Goal: Information Seeking & Learning: Find specific fact

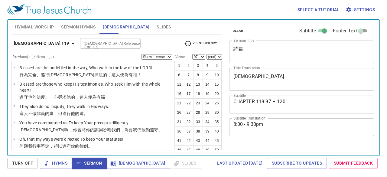
select select "97"
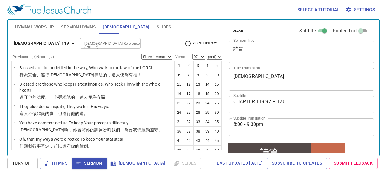
scroll to position [121, 0]
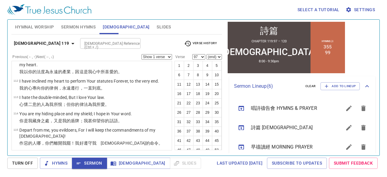
drag, startPoint x: 49, startPoint y: 21, endPoint x: 46, endPoint y: 24, distance: 4.1
click at [48, 21] on button "Hymnal Worship" at bounding box center [34, 27] width 46 height 15
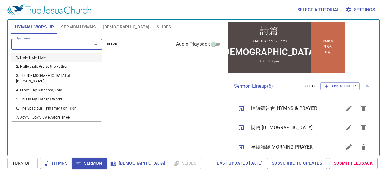
click at [44, 44] on input "Hymn search" at bounding box center [47, 43] width 69 height 7
type input "24"
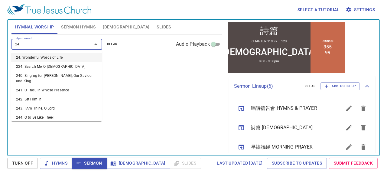
click at [39, 57] on li "24. Wonderful Words of Life" at bounding box center [56, 57] width 91 height 9
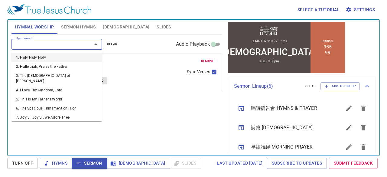
click at [42, 46] on input "Hymn search" at bounding box center [47, 43] width 69 height 7
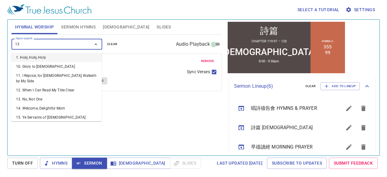
type input "133"
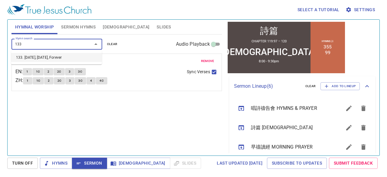
click at [36, 56] on li "133. [DATE], [DATE], Forever" at bounding box center [56, 57] width 91 height 9
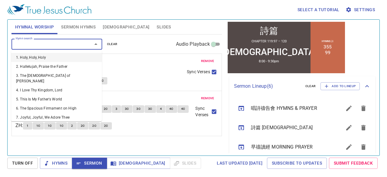
click at [40, 44] on input "Hymn search" at bounding box center [47, 43] width 69 height 7
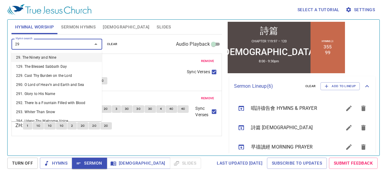
type input "292"
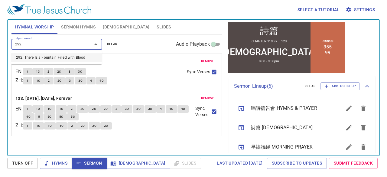
click at [36, 54] on li "292. There Is a Fountain Filled with Blood" at bounding box center [56, 57] width 91 height 9
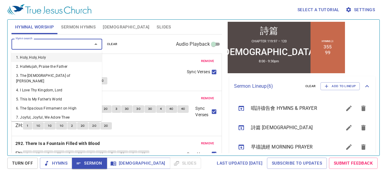
click at [36, 46] on input "Hymn search" at bounding box center [47, 43] width 69 height 7
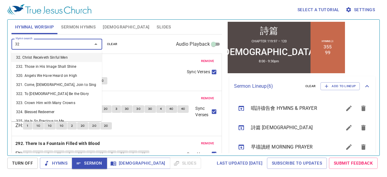
type input "324"
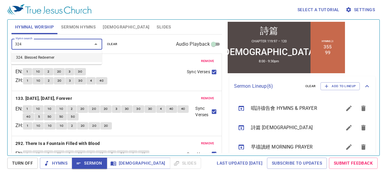
click at [33, 58] on li "324. Blessed Redeemer" at bounding box center [56, 57] width 91 height 9
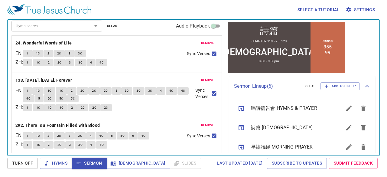
scroll to position [0, 0]
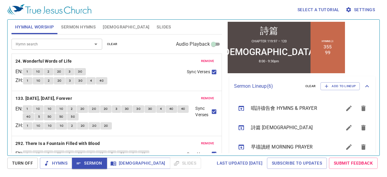
click at [28, 71] on span "1" at bounding box center [27, 71] width 2 height 5
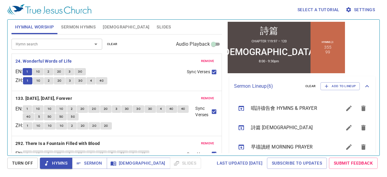
click at [8, 74] on div "Hymnal Worship Sermon Hymns Bible Slides Hymn search Hymn search clear Audio Pl…" at bounding box center [193, 87] width 372 height 136
click at [39, 70] on span "1C" at bounding box center [38, 71] width 4 height 5
click at [48, 72] on button "2" at bounding box center [48, 71] width 9 height 7
click at [64, 69] on button "2C" at bounding box center [58, 71] width 11 height 7
click at [70, 69] on span "3" at bounding box center [70, 71] width 2 height 5
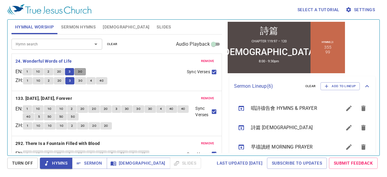
click at [82, 69] on span "3C" at bounding box center [80, 71] width 4 height 5
click at [92, 80] on span "4" at bounding box center [91, 80] width 2 height 5
click at [104, 79] on span "4C" at bounding box center [101, 80] width 4 height 5
click at [26, 109] on button "1" at bounding box center [27, 108] width 9 height 7
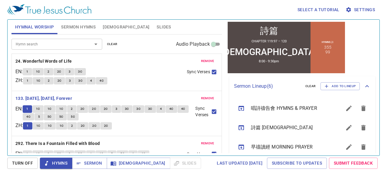
click at [0, 90] on div "Select a tutorial Settings Hymnal Worship Sermon Hymns Bible Slides Hymn search…" at bounding box center [193, 88] width 387 height 177
click at [39, 109] on span "1C" at bounding box center [38, 108] width 4 height 5
click at [52, 109] on span "1C" at bounding box center [49, 108] width 4 height 5
drag, startPoint x: 229, startPoint y: 15, endPoint x: 207, endPoint y: 9, distance: 23.2
click at [207, 9] on div "Select a tutorial Settings" at bounding box center [192, 9] width 370 height 19
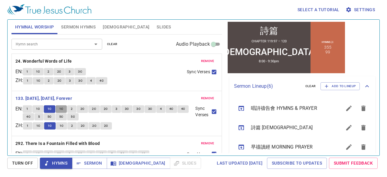
click at [62, 109] on span "1C" at bounding box center [61, 108] width 4 height 5
click at [73, 107] on span "2" at bounding box center [72, 108] width 2 height 5
click at [83, 107] on span "2C" at bounding box center [82, 108] width 4 height 5
click at [92, 110] on button "2C" at bounding box center [93, 108] width 11 height 7
click at [104, 106] on button "2C" at bounding box center [105, 108] width 11 height 7
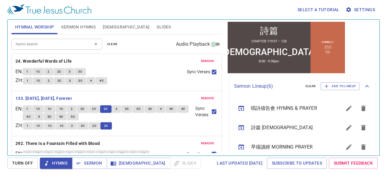
click at [2, 117] on div "Select a tutorial Settings Hymnal Worship Sermon Hymns Bible Slides Hymn search…" at bounding box center [193, 88] width 387 height 177
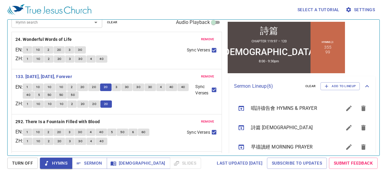
scroll to position [30, 0]
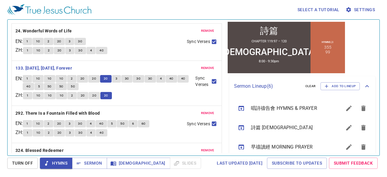
click at [28, 122] on span "1" at bounding box center [27, 123] width 2 height 5
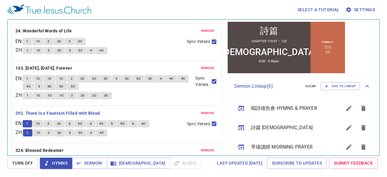
click at [0, 88] on div "Select a tutorial Settings Hymnal Worship Sermon Hymns Bible Slides Hymn search…" at bounding box center [193, 88] width 387 height 177
click at [40, 123] on span "1C" at bounding box center [38, 123] width 4 height 5
click at [49, 123] on button "2" at bounding box center [48, 123] width 9 height 7
click at [63, 124] on button "2C" at bounding box center [58, 123] width 11 height 7
click at [70, 124] on span "3" at bounding box center [70, 123] width 2 height 5
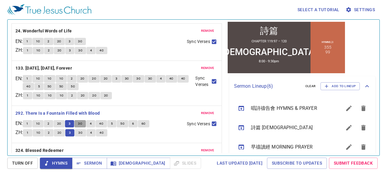
click at [82, 123] on span "3C" at bounding box center [80, 123] width 4 height 5
click at [91, 122] on button "4" at bounding box center [90, 123] width 9 height 7
click at [0, 42] on div "Select a tutorial Settings Hymnal Worship Sermon Hymns Bible Slides Hymn search…" at bounding box center [193, 88] width 387 height 177
click at [91, 160] on span "Sermon" at bounding box center [89, 163] width 25 height 8
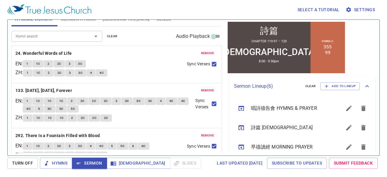
scroll to position [0, 0]
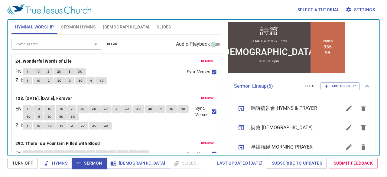
click at [69, 27] on span "Sermon Hymns" at bounding box center [78, 27] width 34 height 8
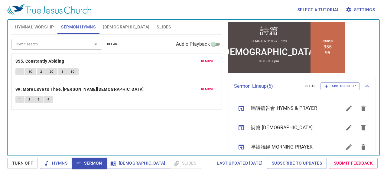
click at [19, 71] on span "1" at bounding box center [20, 71] width 2 height 5
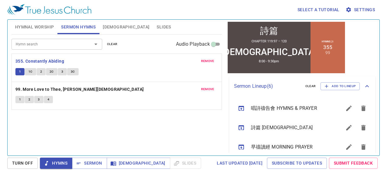
click at [0, 88] on div "Select a tutorial Settings Hymnal Worship Sermon Hymns Bible Slides Hymn search…" at bounding box center [193, 88] width 387 height 177
click at [28, 73] on span "1C" at bounding box center [30, 71] width 4 height 5
click at [37, 71] on button "2" at bounding box center [41, 71] width 9 height 7
click at [53, 72] on span "2C" at bounding box center [52, 71] width 4 height 5
click at [61, 67] on div "remove 355. Constantly Abiding 1 1C 2 2C 3 3C" at bounding box center [117, 68] width 210 height 28
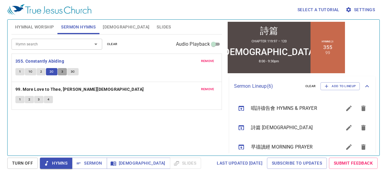
click at [61, 72] on span "3" at bounding box center [62, 71] width 2 height 5
click at [72, 71] on span "3C" at bounding box center [73, 71] width 4 height 5
click at [94, 165] on span "Sermon" at bounding box center [89, 163] width 25 height 8
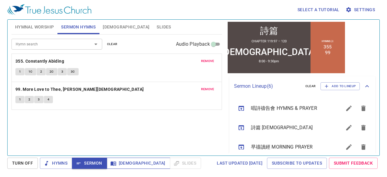
click at [113, 161] on icon "button" at bounding box center [113, 163] width 6 height 6
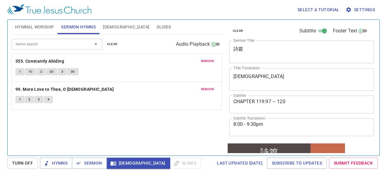
scroll to position [121, 0]
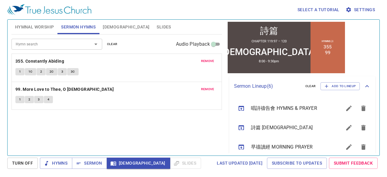
click at [106, 28] on span "[DEMOGRAPHIC_DATA]" at bounding box center [126, 27] width 47 height 8
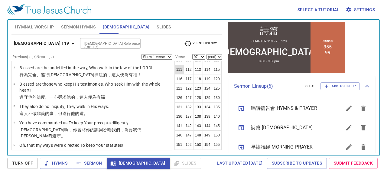
scroll to position [211, 0]
click at [193, 37] on button "98" at bounding box center [198, 32] width 10 height 10
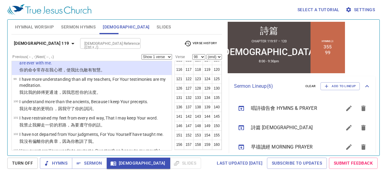
click at [202, 37] on button "99" at bounding box center [207, 32] width 10 height 10
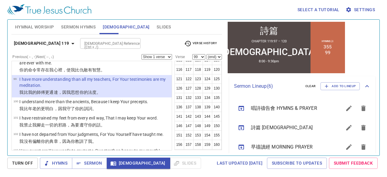
click at [212, 37] on button "100" at bounding box center [217, 32] width 10 height 10
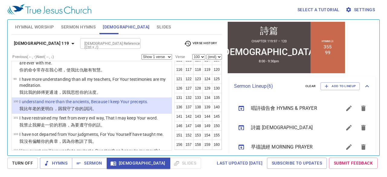
scroll to position [1823, 0]
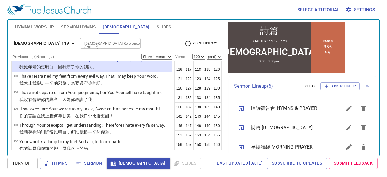
click at [184, 46] on button "102" at bounding box center [189, 42] width 10 height 10
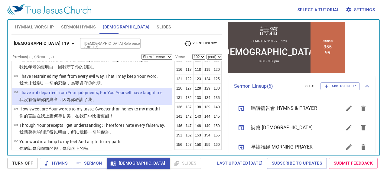
click at [179, 46] on button "101" at bounding box center [179, 42] width 10 height 10
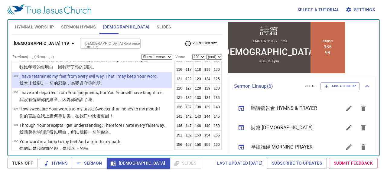
click at [185, 46] on button "102" at bounding box center [189, 42] width 10 height 10
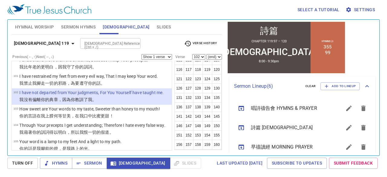
click at [195, 46] on button "103" at bounding box center [198, 42] width 10 height 10
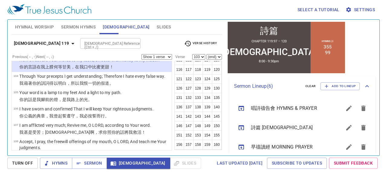
click at [209, 46] on button "104" at bounding box center [207, 42] width 10 height 10
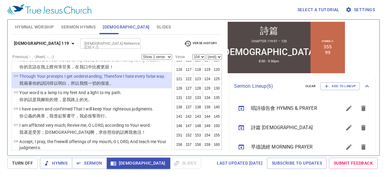
click at [212, 46] on button "105" at bounding box center [217, 42] width 10 height 10
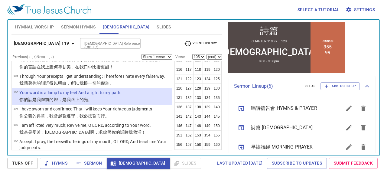
click at [184, 56] on button "106" at bounding box center [179, 51] width 10 height 10
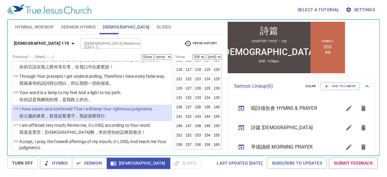
scroll to position [1921, 0]
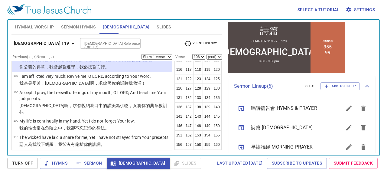
click at [193, 56] on button "107" at bounding box center [189, 51] width 10 height 10
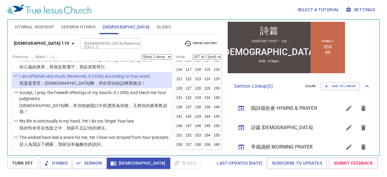
click at [203, 56] on button "108" at bounding box center [198, 51] width 10 height 10
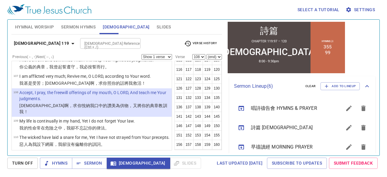
scroll to position [1956, 0]
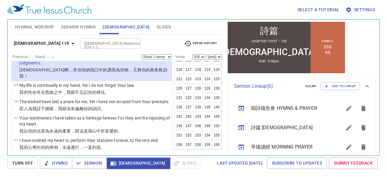
click at [202, 56] on button "109" at bounding box center [207, 51] width 10 height 10
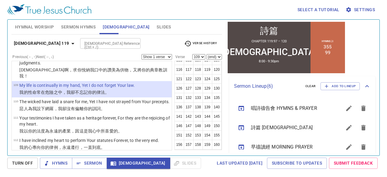
click at [212, 56] on button "110" at bounding box center [217, 51] width 10 height 10
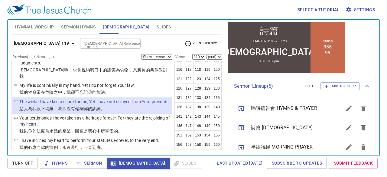
scroll to position [1995, 0]
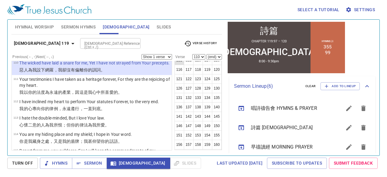
click at [184, 65] on button "111" at bounding box center [179, 60] width 10 height 10
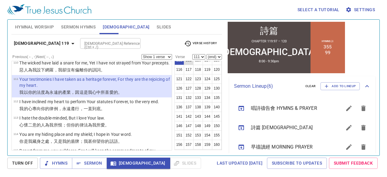
click at [193, 65] on button "112" at bounding box center [189, 60] width 10 height 10
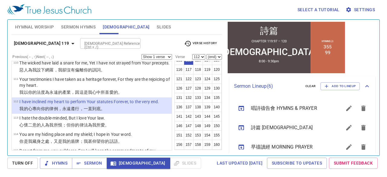
scroll to position [2037, 0]
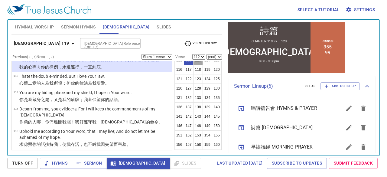
click at [193, 65] on button "113" at bounding box center [198, 60] width 10 height 10
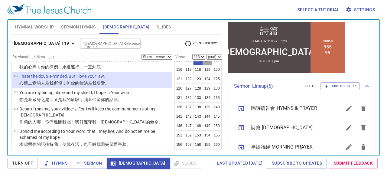
click at [202, 65] on button "114" at bounding box center [207, 60] width 10 height 10
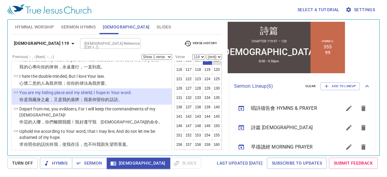
click at [212, 65] on button "115" at bounding box center [217, 60] width 10 height 10
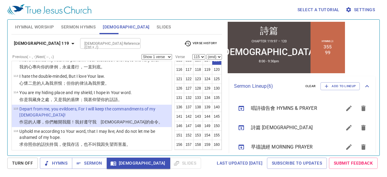
scroll to position [2089, 0]
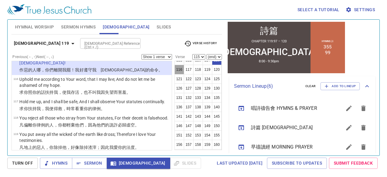
click at [184, 74] on button "116" at bounding box center [179, 70] width 10 height 10
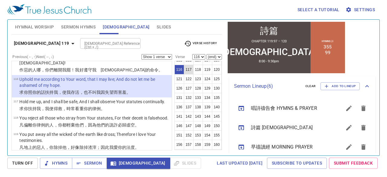
click at [184, 74] on button "117" at bounding box center [189, 70] width 10 height 10
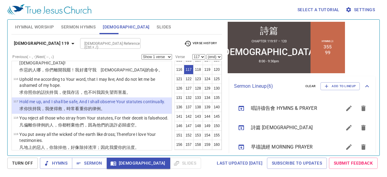
scroll to position [2133, 0]
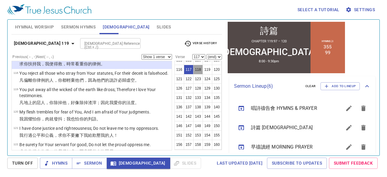
click at [193, 74] on button "118" at bounding box center [198, 70] width 10 height 10
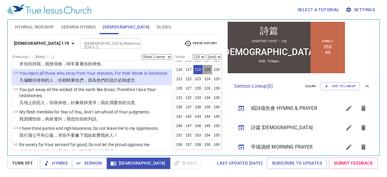
click at [202, 74] on button "119" at bounding box center [207, 70] width 10 height 10
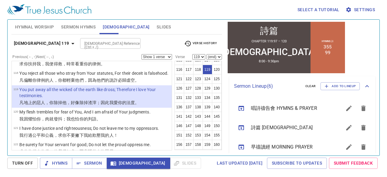
scroll to position [2178, 0]
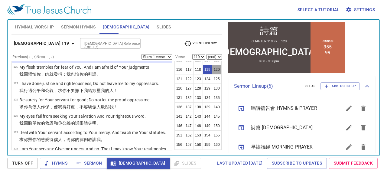
click at [212, 74] on button "120" at bounding box center [217, 70] width 10 height 10
select select "120"
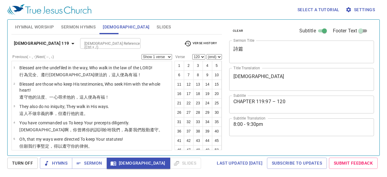
select select "120"
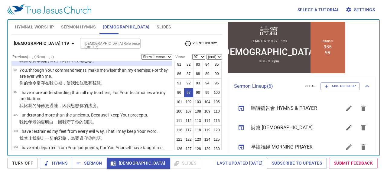
scroll to position [181, 0]
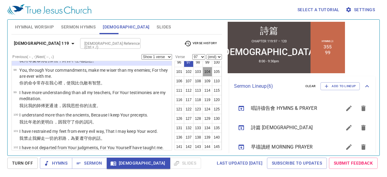
click at [205, 76] on button "104" at bounding box center [207, 72] width 10 height 10
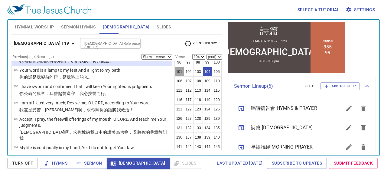
click at [180, 76] on button "101" at bounding box center [179, 72] width 10 height 10
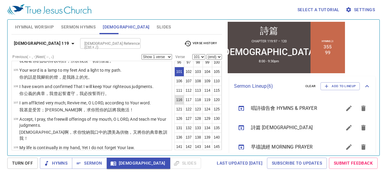
scroll to position [1839, 0]
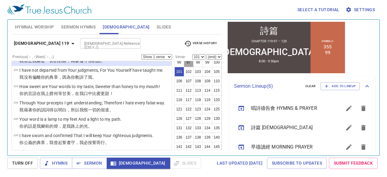
click at [184, 67] on button "97" at bounding box center [189, 62] width 10 height 10
select select "97"
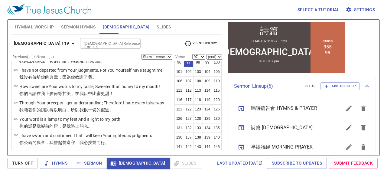
scroll to position [1762, 0]
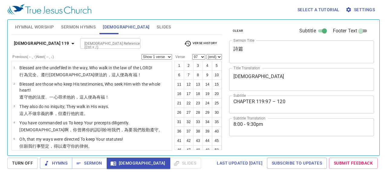
select select "97"
select select "3"
select select "98"
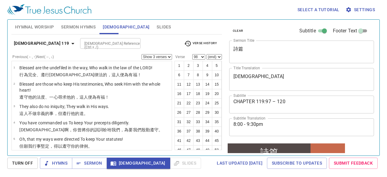
scroll to position [121, 0]
click at [69, 43] on icon "button" at bounding box center [72, 43] width 7 height 7
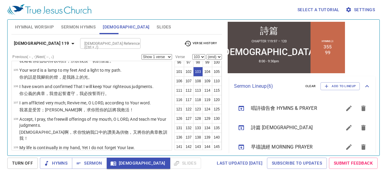
click at [63, 43] on div "Book Gen Ex Lev Num Deut [PERSON_NAME] [PERSON_NAME] 1 [PERSON_NAME] 2 [PERSON_…" at bounding box center [193, 88] width 387 height 177
click at [82, 45] on input "[DEMOGRAPHIC_DATA] Reference (Ctrl + /)" at bounding box center [105, 43] width 47 height 7
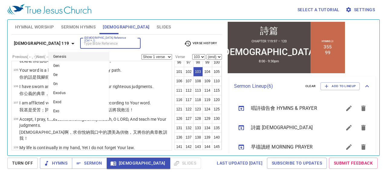
click at [28, 43] on b "[DEMOGRAPHIC_DATA] 119" at bounding box center [41, 44] width 55 height 8
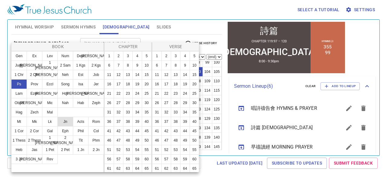
click at [68, 121] on button "Jn" at bounding box center [65, 122] width 16 height 10
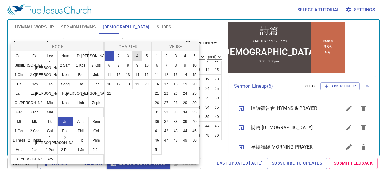
click at [136, 55] on button "4" at bounding box center [137, 56] width 10 height 10
click at [180, 117] on button "34" at bounding box center [185, 112] width 10 height 10
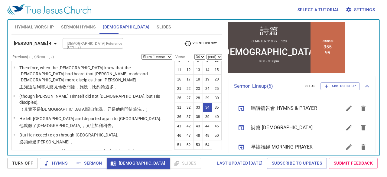
scroll to position [725, 0]
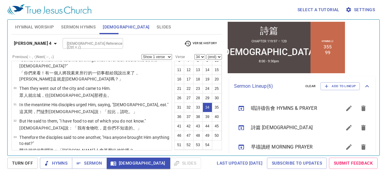
click at [213, 41] on span "Verse History" at bounding box center [200, 43] width 33 height 7
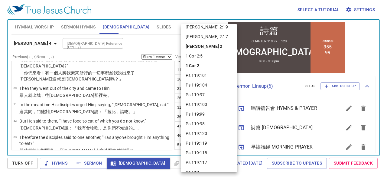
scroll to position [50, 0]
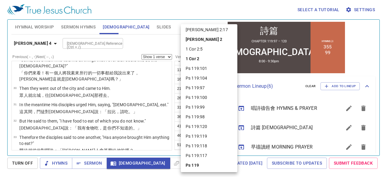
click at [207, 87] on li "Ps 119:97" at bounding box center [209, 88] width 56 height 10
select select "97"
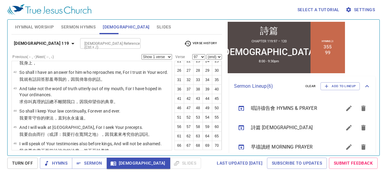
scroll to position [181, 0]
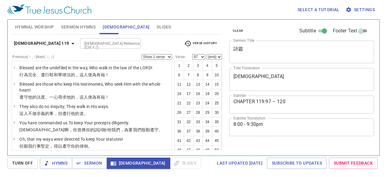
select select "97"
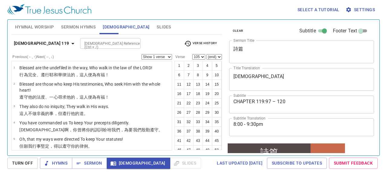
click at [37, 43] on b "[DEMOGRAPHIC_DATA] 119" at bounding box center [41, 44] width 55 height 8
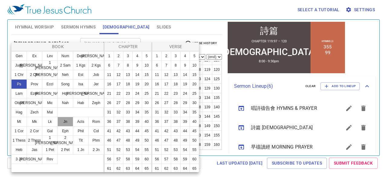
drag, startPoint x: 62, startPoint y: 124, endPoint x: 87, endPoint y: 116, distance: 26.2
click at [63, 124] on button "Jn" at bounding box center [65, 122] width 16 height 10
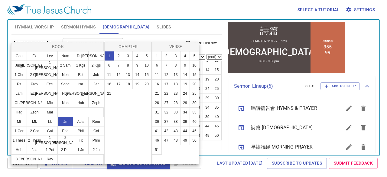
scroll to position [33, 0]
click at [128, 65] on button "8" at bounding box center [128, 65] width 10 height 10
click at [171, 76] on button "12" at bounding box center [166, 75] width 10 height 10
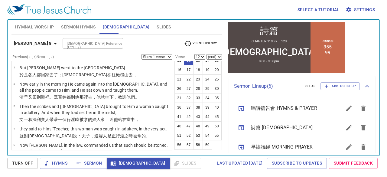
scroll to position [242, 0]
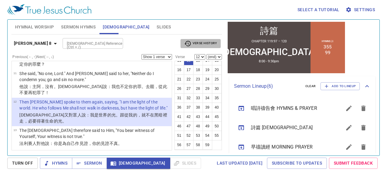
click at [207, 42] on span "Verse History" at bounding box center [200, 43] width 33 height 7
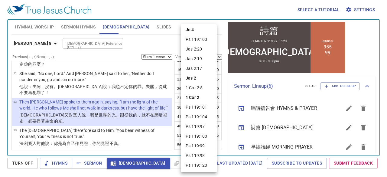
scroll to position [0, 0]
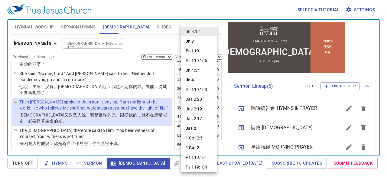
click at [207, 61] on li "Ps 119:105" at bounding box center [199, 61] width 36 height 10
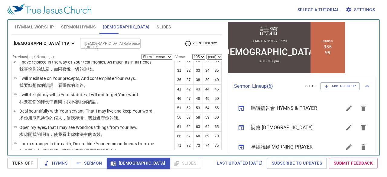
scroll to position [211, 0]
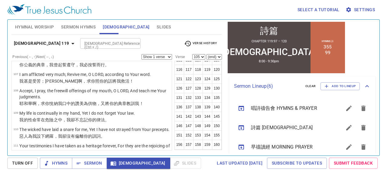
click at [212, 56] on button "110" at bounding box center [217, 51] width 10 height 10
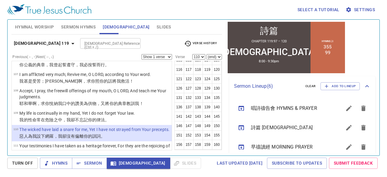
scroll to position [1995, 0]
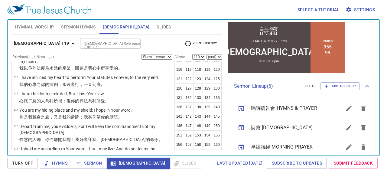
click at [193, 56] on button "107" at bounding box center [189, 51] width 10 height 10
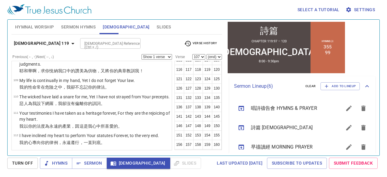
click at [202, 56] on button "109" at bounding box center [207, 51] width 10 height 10
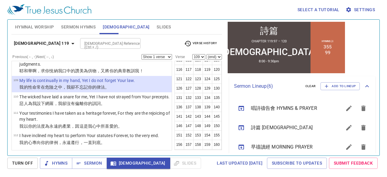
scroll to position [1976, 0]
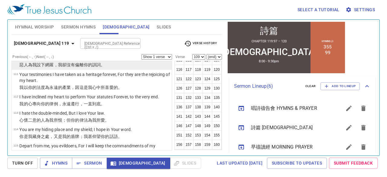
click at [36, 61] on p "The wicked have laid a snare for me, Yet I have not strayed from Your precepts." at bounding box center [94, 58] width 150 height 6
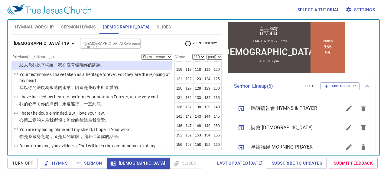
click at [184, 56] on button "106" at bounding box center [179, 51] width 10 height 10
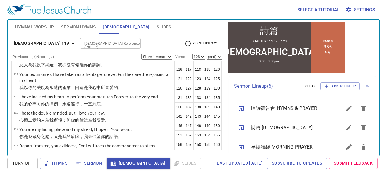
scroll to position [1921, 0]
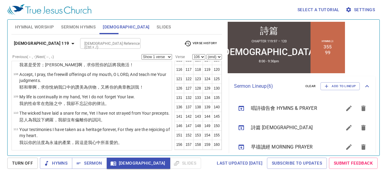
click at [212, 46] on button "105" at bounding box center [217, 42] width 10 height 10
click at [193, 65] on button "112" at bounding box center [189, 60] width 10 height 10
select select "112"
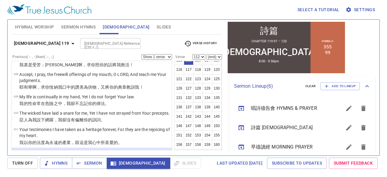
scroll to position [2037, 0]
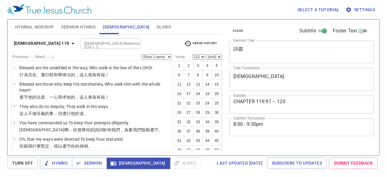
select select "112"
select select "2"
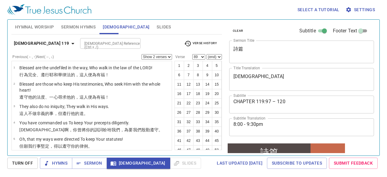
scroll to position [121, 0]
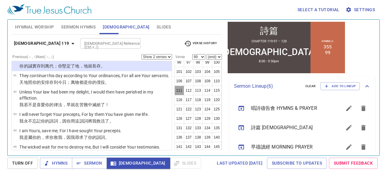
click at [184, 95] on button "111" at bounding box center [179, 90] width 10 height 10
select select "111"
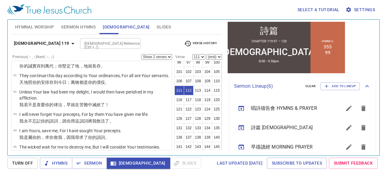
scroll to position [2017, 0]
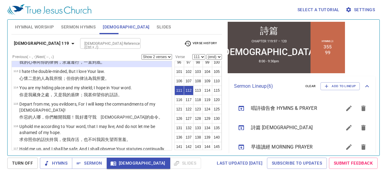
click at [164, 57] on select "Show 1 verse Show 2 verses Show 3 verses Show 4 verses Show 5 verses" at bounding box center [156, 56] width 31 height 5
select select "1"
click at [141, 54] on select "Show 1 verse Show 2 verses Show 3 verses Show 4 verses Show 5 verses" at bounding box center [156, 56] width 31 height 5
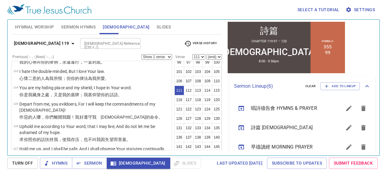
click at [176, 28] on div "Hymnal Worship Sermon Hymns [DEMOGRAPHIC_DATA] Slides" at bounding box center [116, 27] width 210 height 15
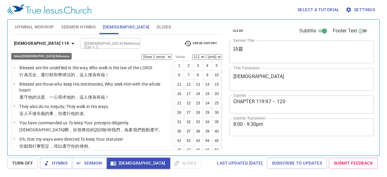
select select "111"
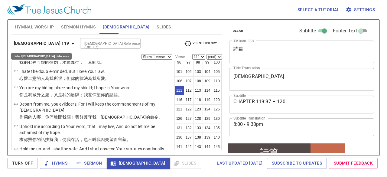
scroll to position [121, 0]
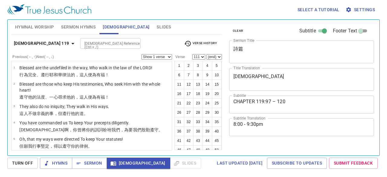
select select "111"
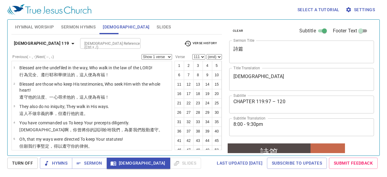
scroll to position [121, 0]
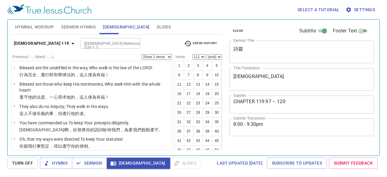
select select "111"
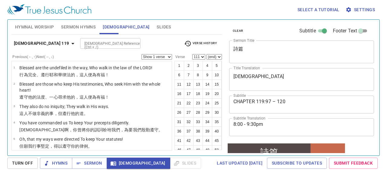
scroll to position [2, 0]
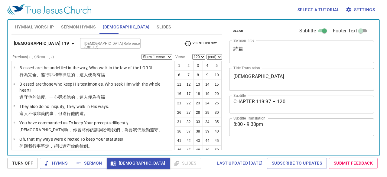
select select "120"
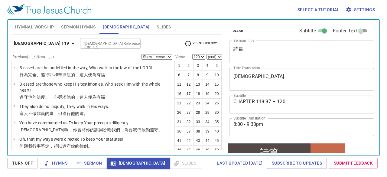
scroll to position [121, 0]
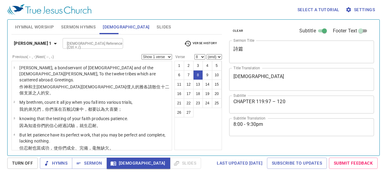
select select "8"
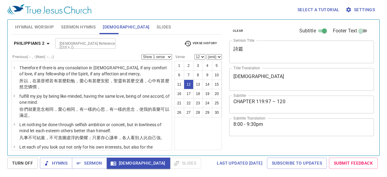
select select "12"
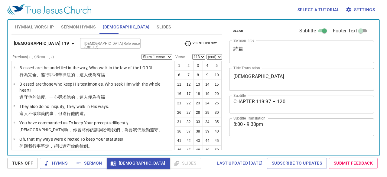
select select "113"
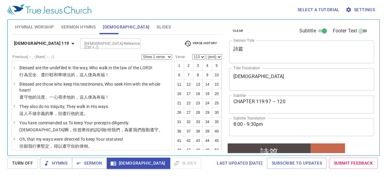
scroll to position [50, 0]
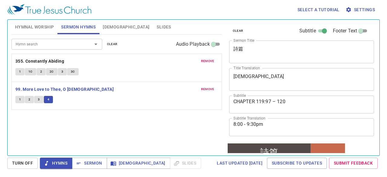
scroll to position [50, 0]
